Goal: Browse casually

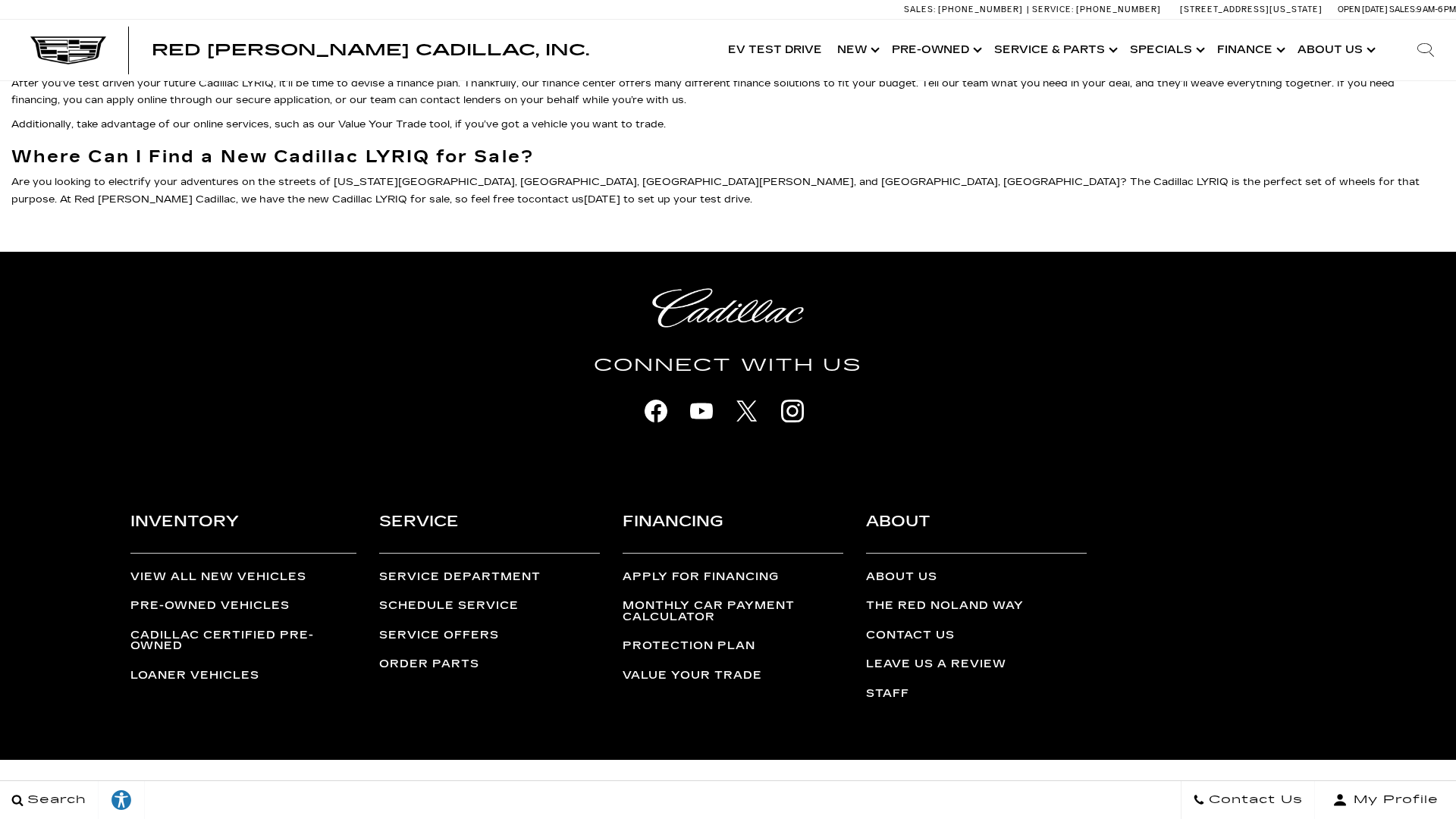
scroll to position [4963, 0]
